Goal: Communication & Community: Answer question/provide support

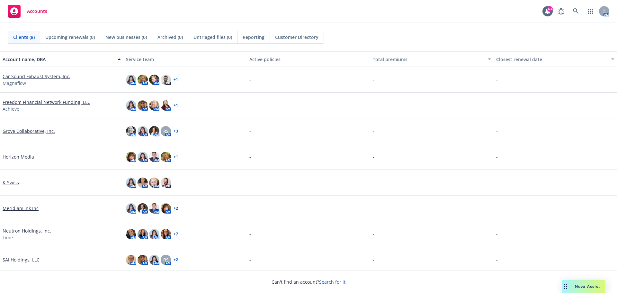
click at [588, 286] on span "Nova Assist" at bounding box center [587, 285] width 25 height 5
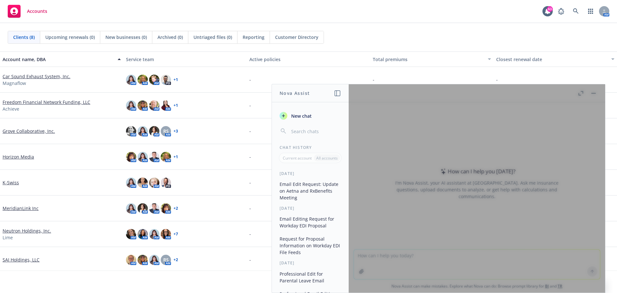
click at [394, 258] on div at bounding box center [476, 188] width 256 height 208
click at [309, 115] on span "New chat" at bounding box center [301, 115] width 22 height 7
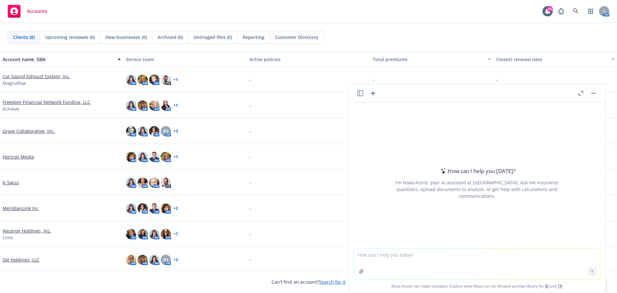
click at [377, 253] on textarea at bounding box center [477, 264] width 246 height 30
type textarea "P"
type textarea "Please edit email below"
click at [591, 273] on icon at bounding box center [592, 271] width 4 height 4
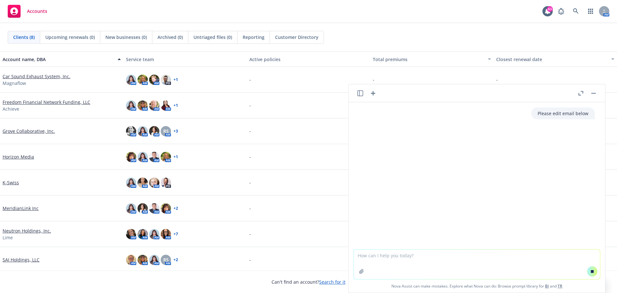
paste textarea "In order for Alight to provide us a proposal for the EDI File feeds project, th…"
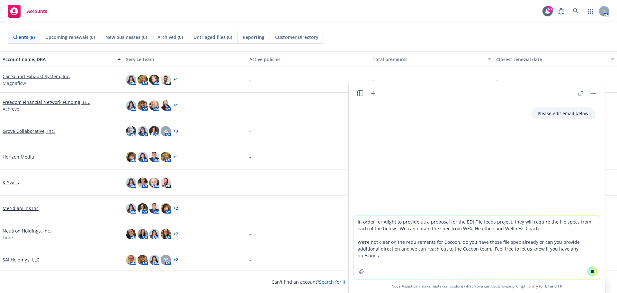
type textarea "In order for Alight to provide us a proposal for the EDI File feeds project, th…"
click at [590, 274] on button at bounding box center [592, 271] width 10 height 10
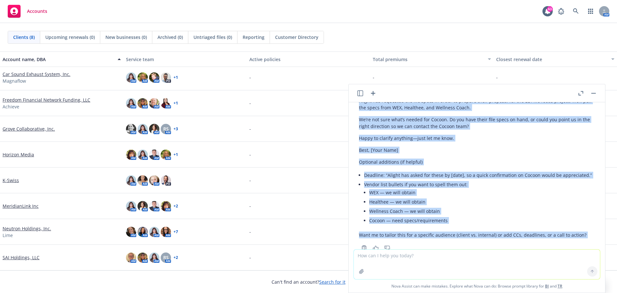
scroll to position [242, 0]
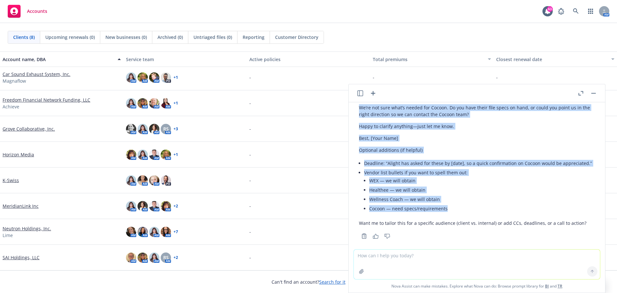
drag, startPoint x: 358, startPoint y: 140, endPoint x: 460, endPoint y: 198, distance: 116.8
click at [460, 198] on div "Here are two polished options. Tell me which tone you prefer and any names/date…" at bounding box center [477, 101] width 246 height 278
copy div "Alight has requested the file specs in order to prepare their proposal for the …"
